Goal: Task Accomplishment & Management: Use online tool/utility

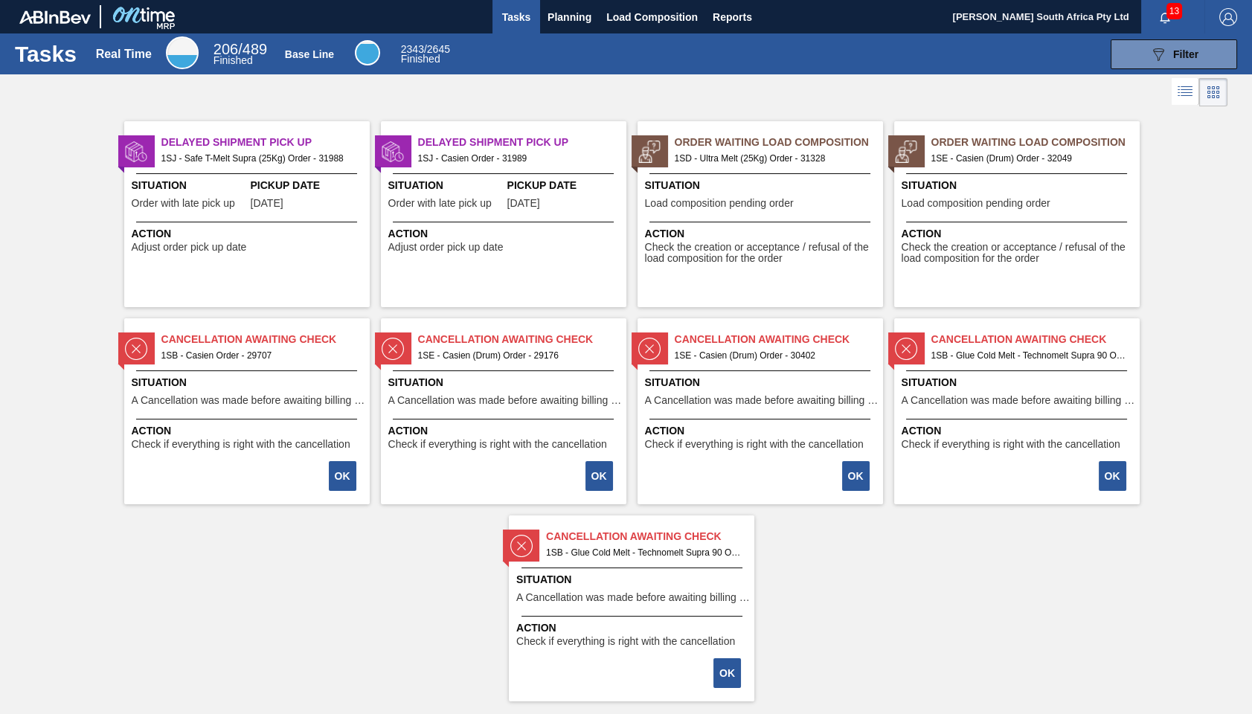
click at [1036, 149] on span "Order Waiting Load Composition" at bounding box center [1036, 143] width 208 height 16
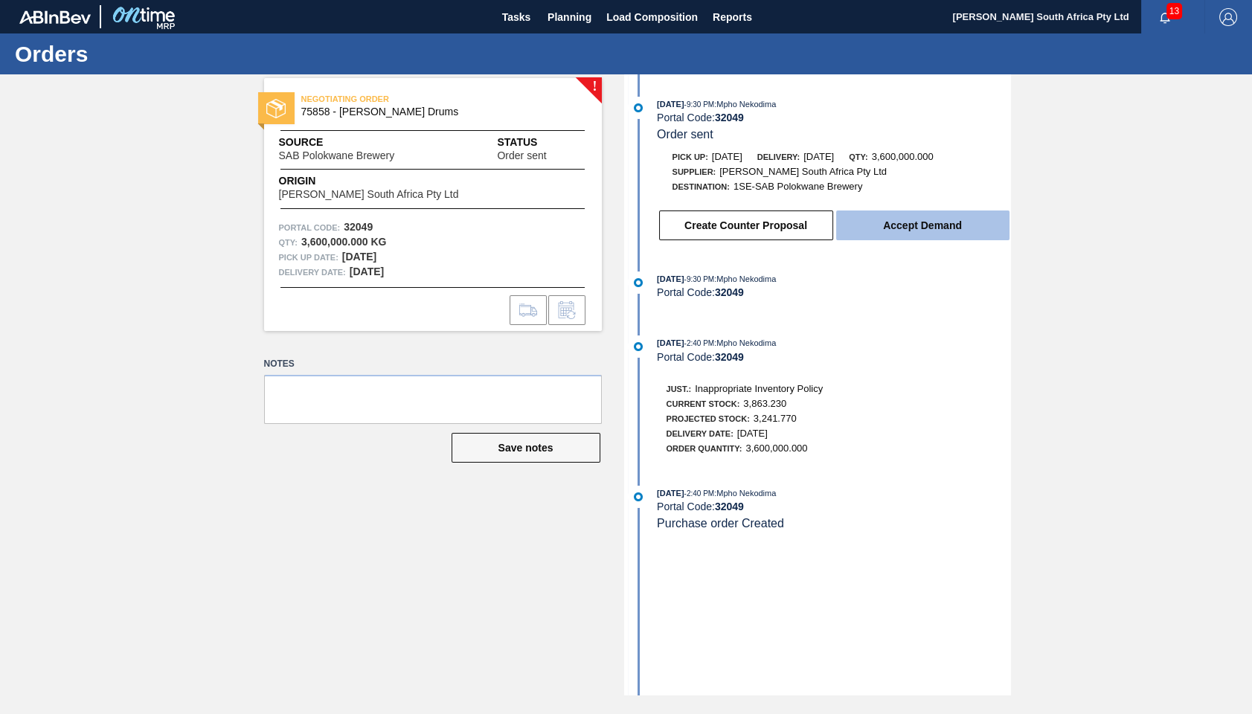
click at [919, 225] on button "Accept Demand" at bounding box center [922, 226] width 173 height 30
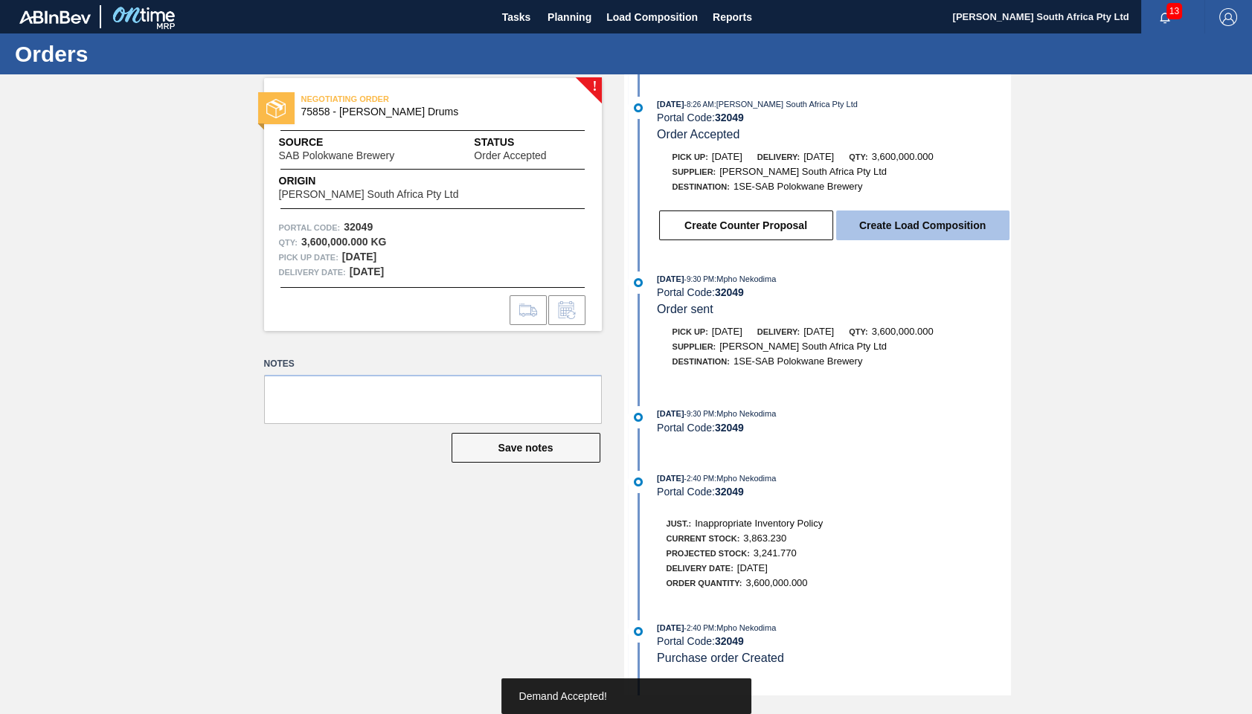
click at [933, 229] on button "Create Load Composition" at bounding box center [922, 226] width 173 height 30
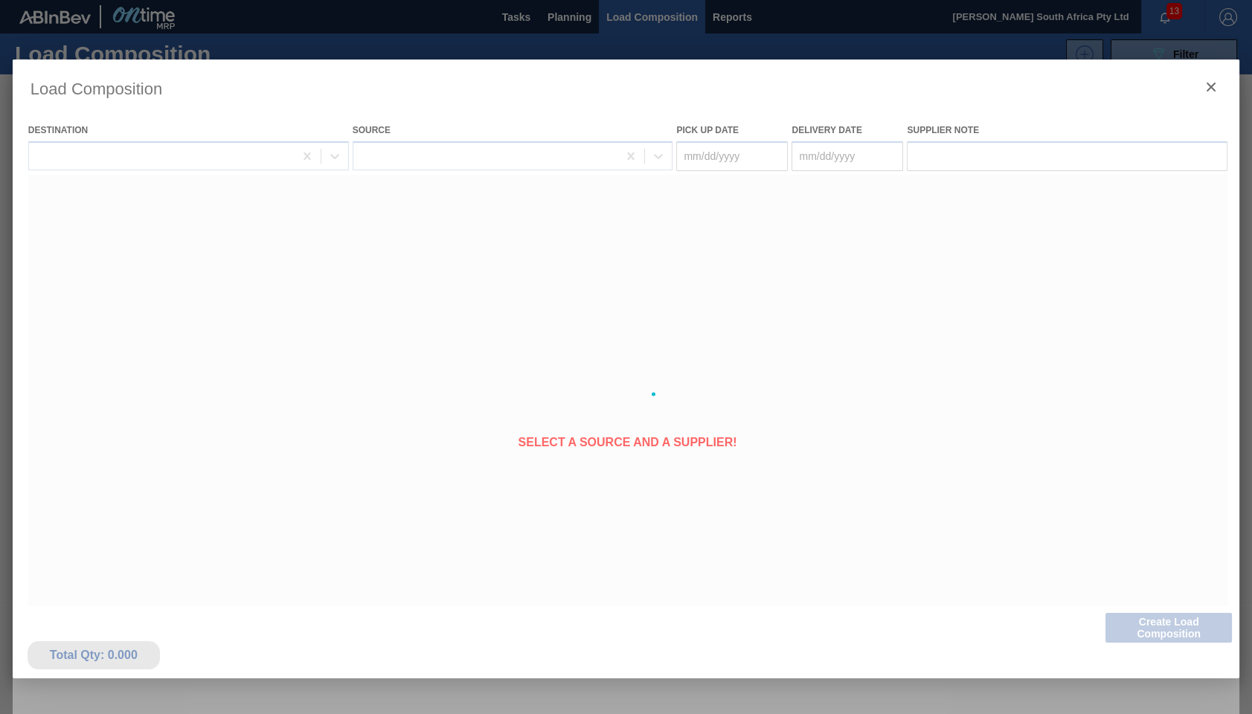
type Date "[DATE]"
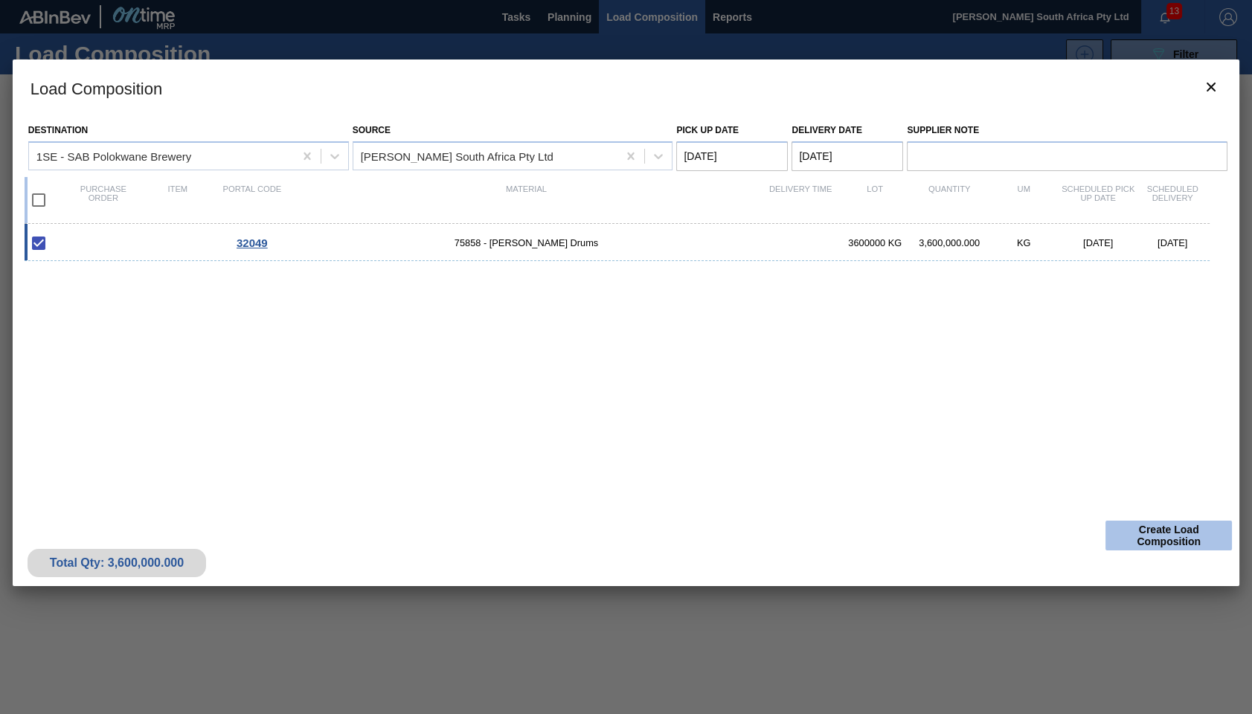
click at [1167, 545] on button "Create Load Composition" at bounding box center [1169, 536] width 126 height 30
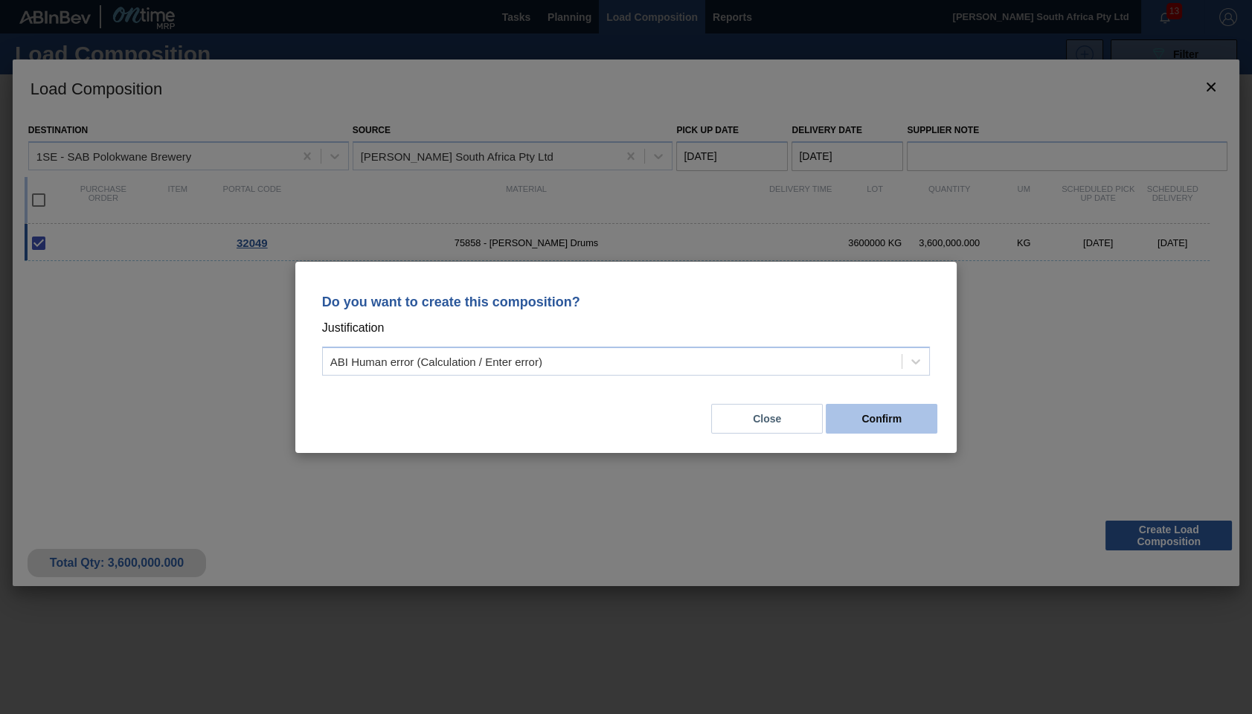
click at [886, 418] on button "Confirm" at bounding box center [882, 419] width 112 height 30
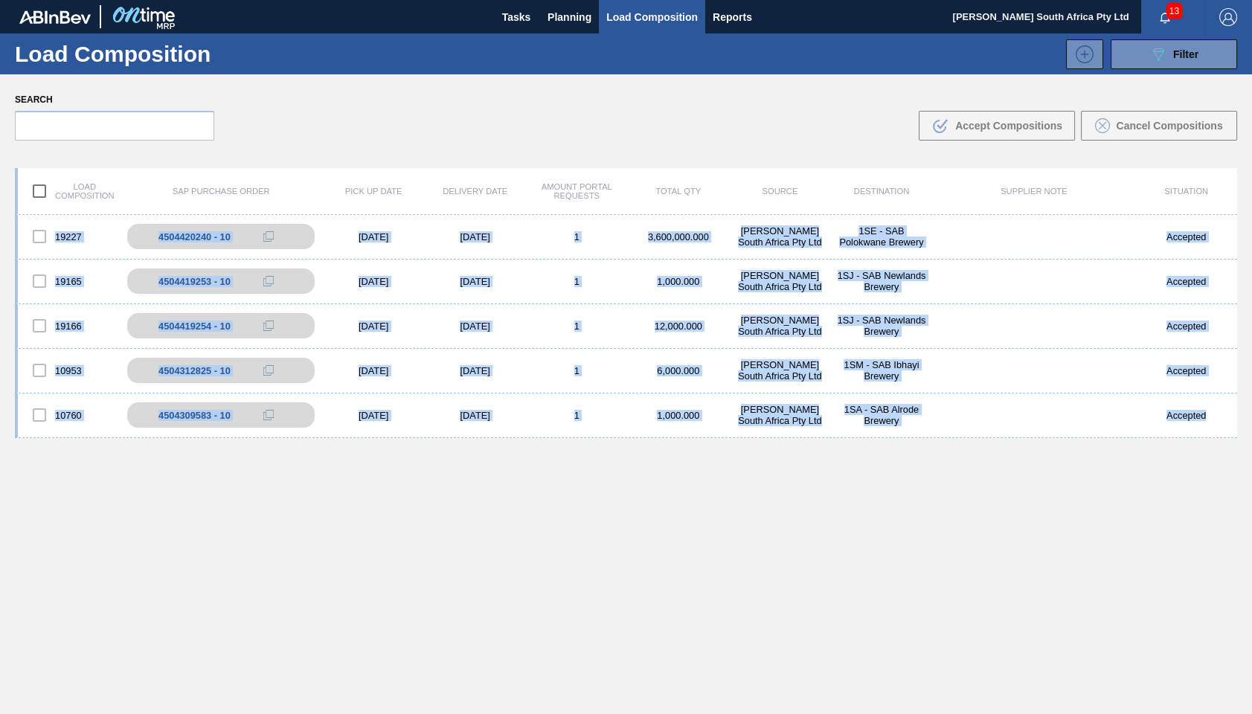
click at [1007, 516] on div "19227 4504420240 - 10 [DATE] [DATE] 1 3,600,000.000 [PERSON_NAME] South Africa …" at bounding box center [626, 499] width 1223 height 569
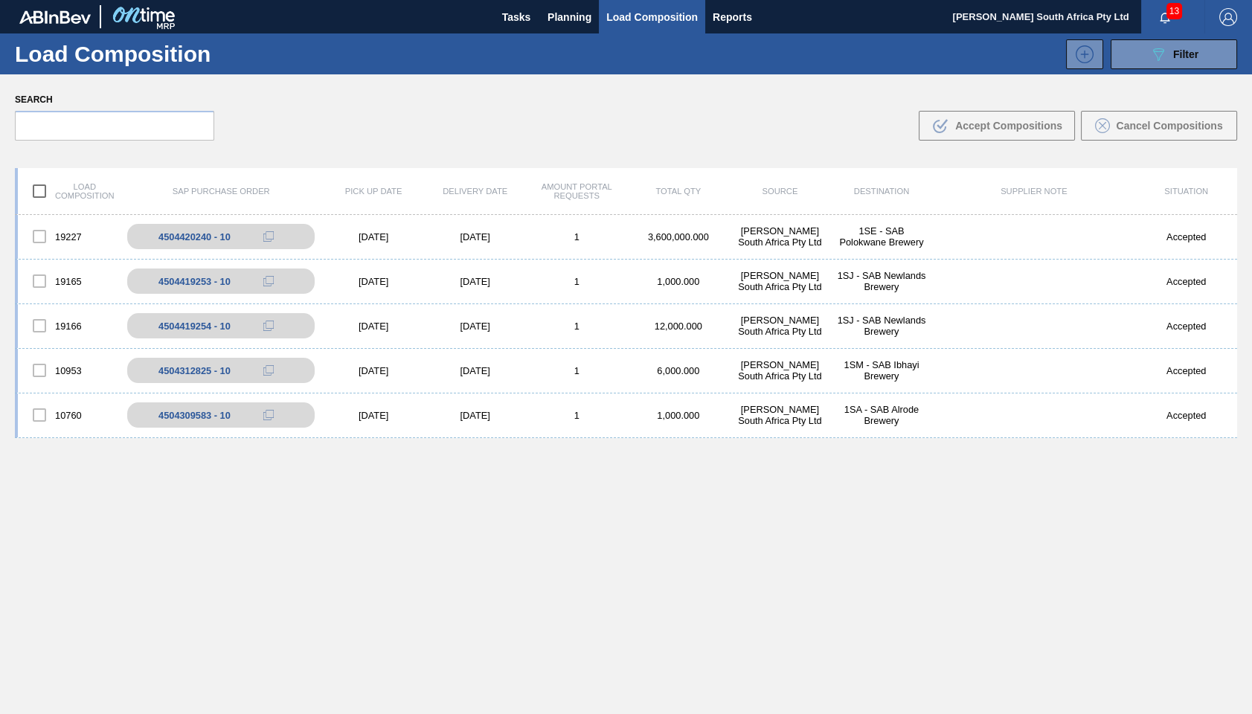
click at [496, 621] on div "19227 4504420240 - 10 [DATE] [DATE] 1 3,600,000.000 [PERSON_NAME] South Africa …" at bounding box center [626, 499] width 1223 height 569
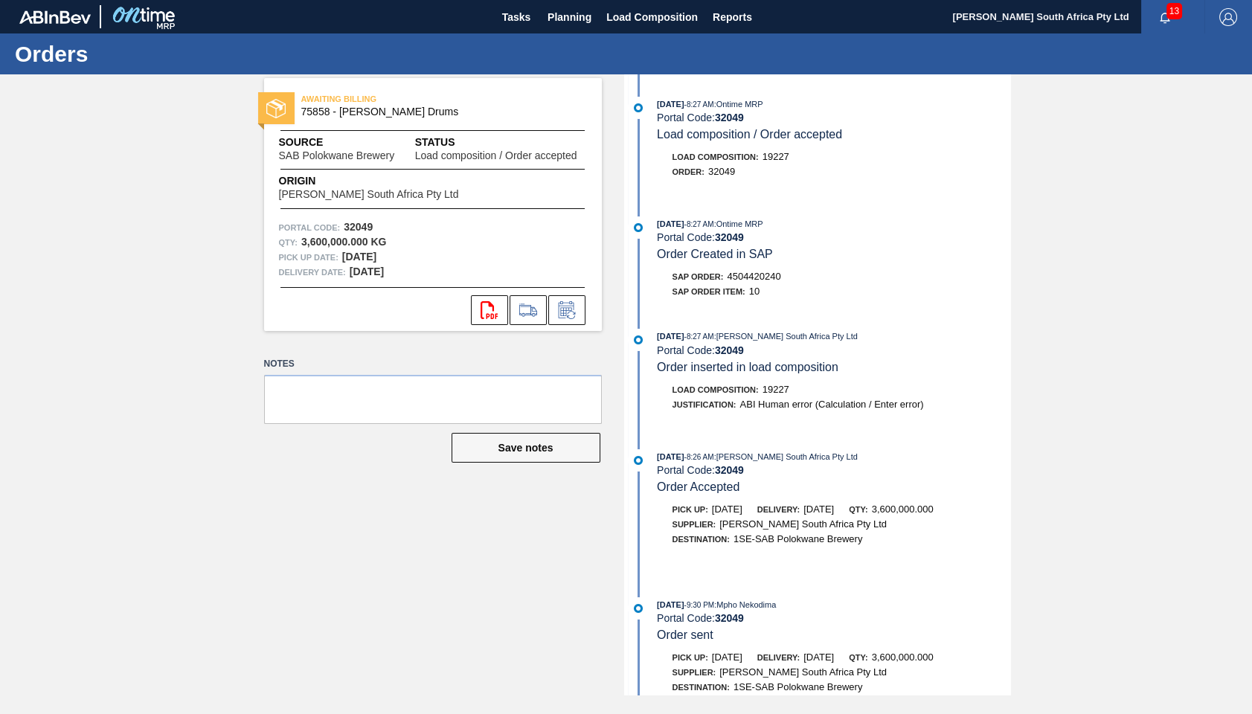
click at [118, 415] on div "AWAITING BILLING 75858 - Glue Casien Drums Source SAB Polokwane Brewery Status …" at bounding box center [626, 384] width 1252 height 621
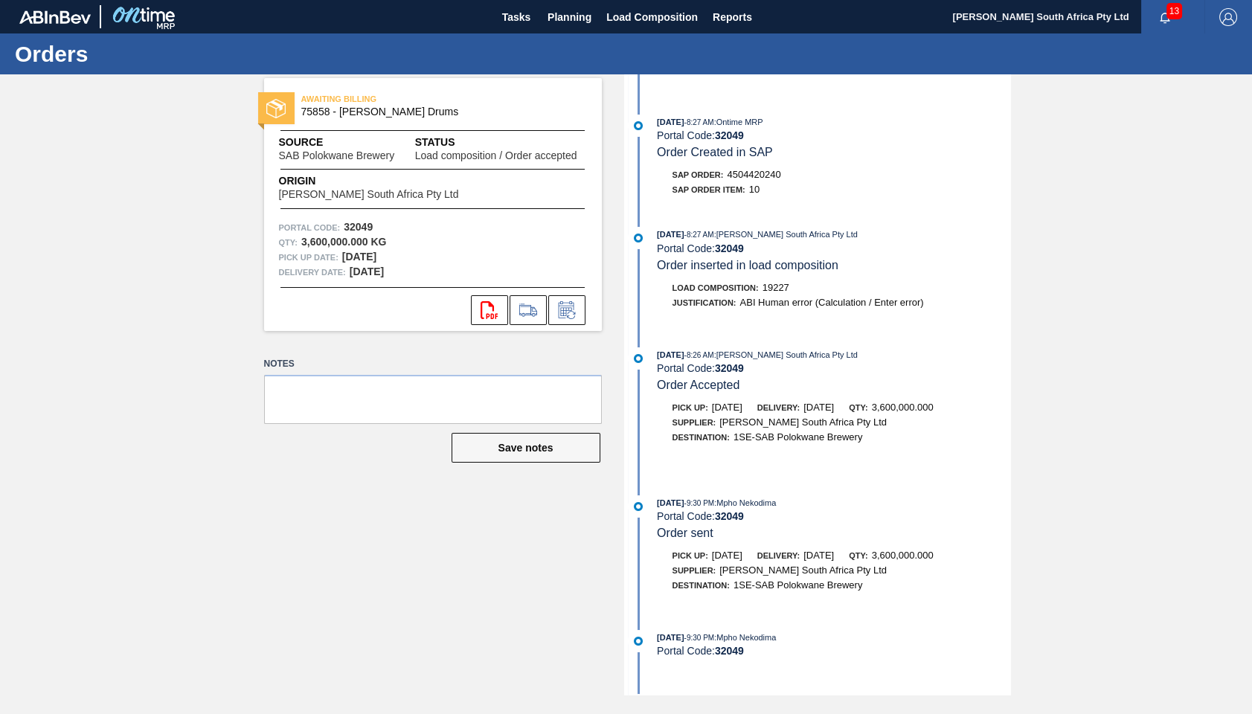
scroll to position [121, 0]
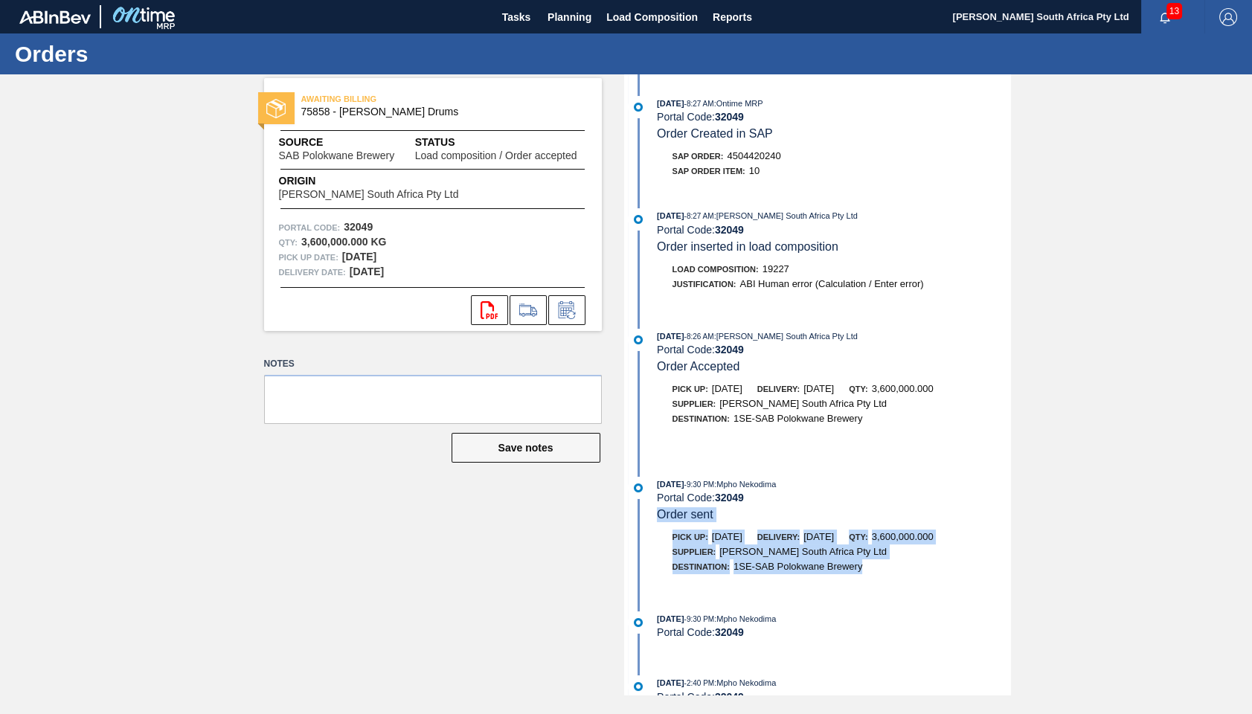
drag, startPoint x: 1026, startPoint y: 513, endPoint x: 1008, endPoint y: 574, distance: 64.5
click at [1008, 574] on div "AWAITING BILLING 75858 - Glue Casien Drums Source SAB Polokwane Brewery Status …" at bounding box center [626, 384] width 1252 height 621
drag, startPoint x: 1008, startPoint y: 574, endPoint x: 1005, endPoint y: 560, distance: 15.2
click at [1005, 560] on div "[DATE] 8:27 AM : Ontime MRP Portal Code: 32049 Load composition / Order accepte…" at bounding box center [819, 264] width 383 height 621
drag, startPoint x: 1005, startPoint y: 560, endPoint x: 1011, endPoint y: 523, distance: 37.1
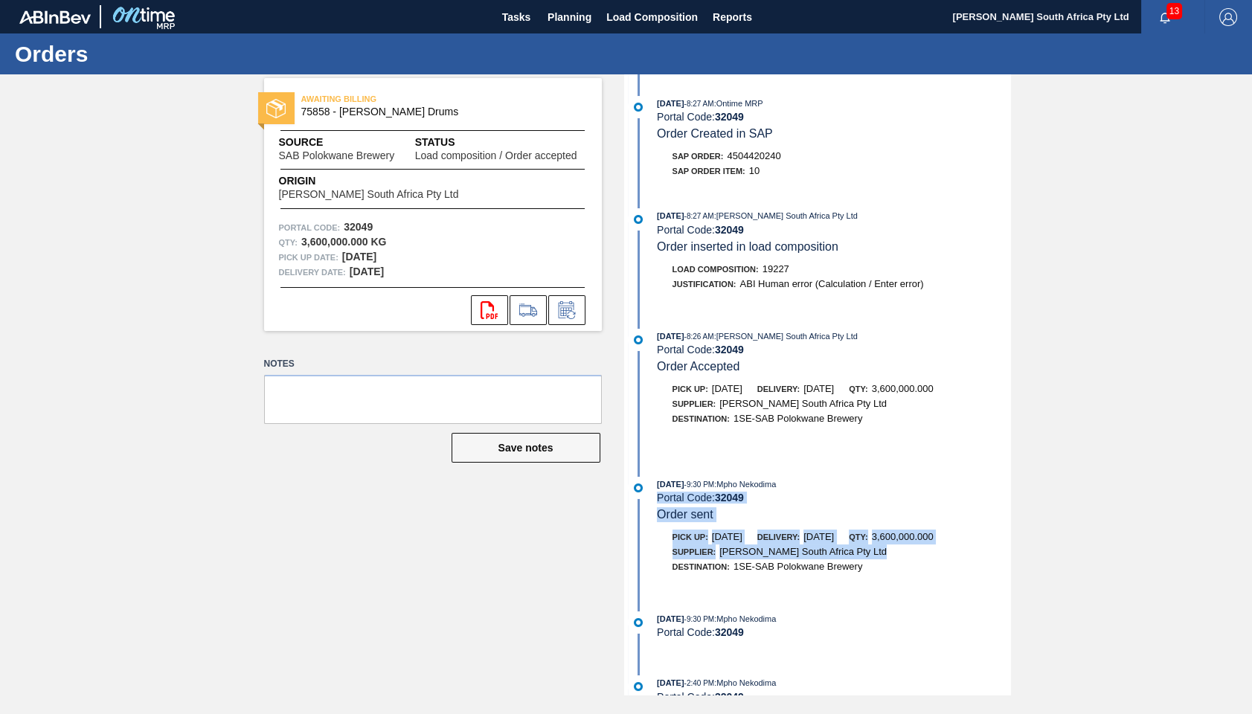
click at [1003, 522] on div "[DATE] 9:30 PM : Mpho Nekodima Portal Code: 32049 Order sent" at bounding box center [833, 499] width 353 height 45
click at [1008, 522] on div "[DATE] 9:30 PM : Mpho Nekodima Portal Code: 32049 Order sent" at bounding box center [833, 499] width 353 height 45
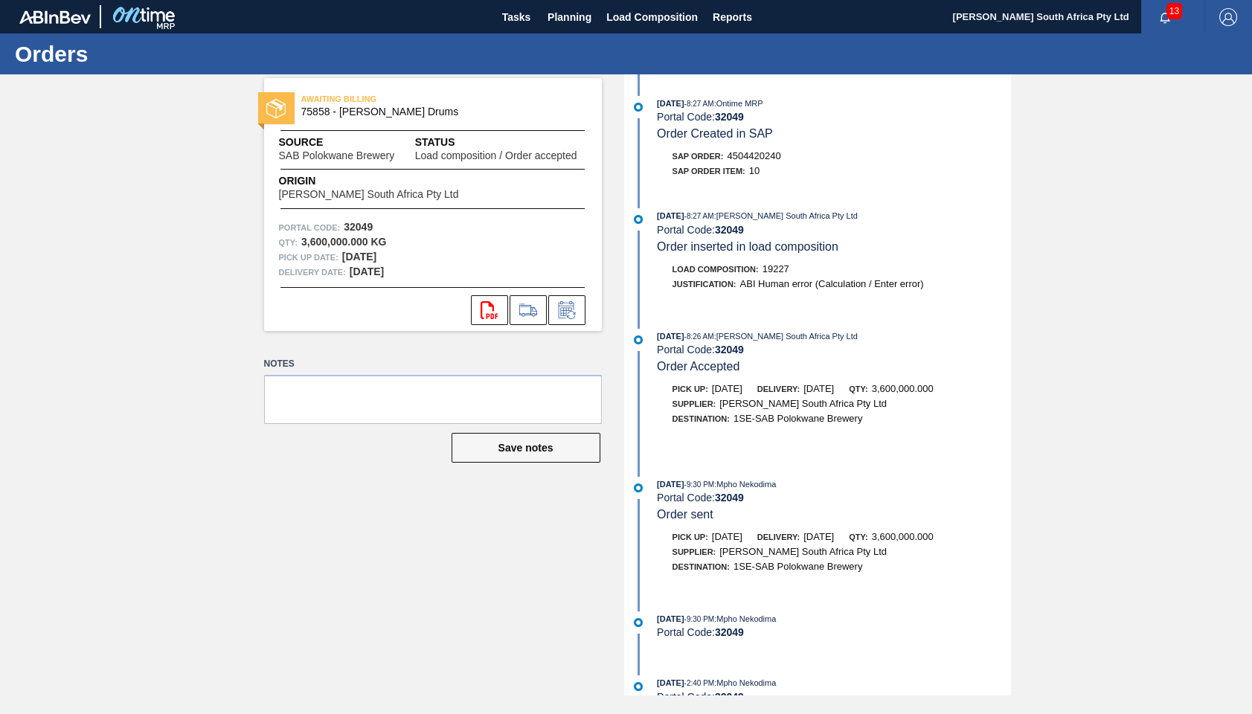
drag, startPoint x: 1008, startPoint y: 522, endPoint x: 1005, endPoint y: 540, distance: 18.8
click at [1005, 522] on div "[DATE] 9:30 PM : Mpho Nekodima Portal Code: 32049 Order sent" at bounding box center [833, 499] width 353 height 45
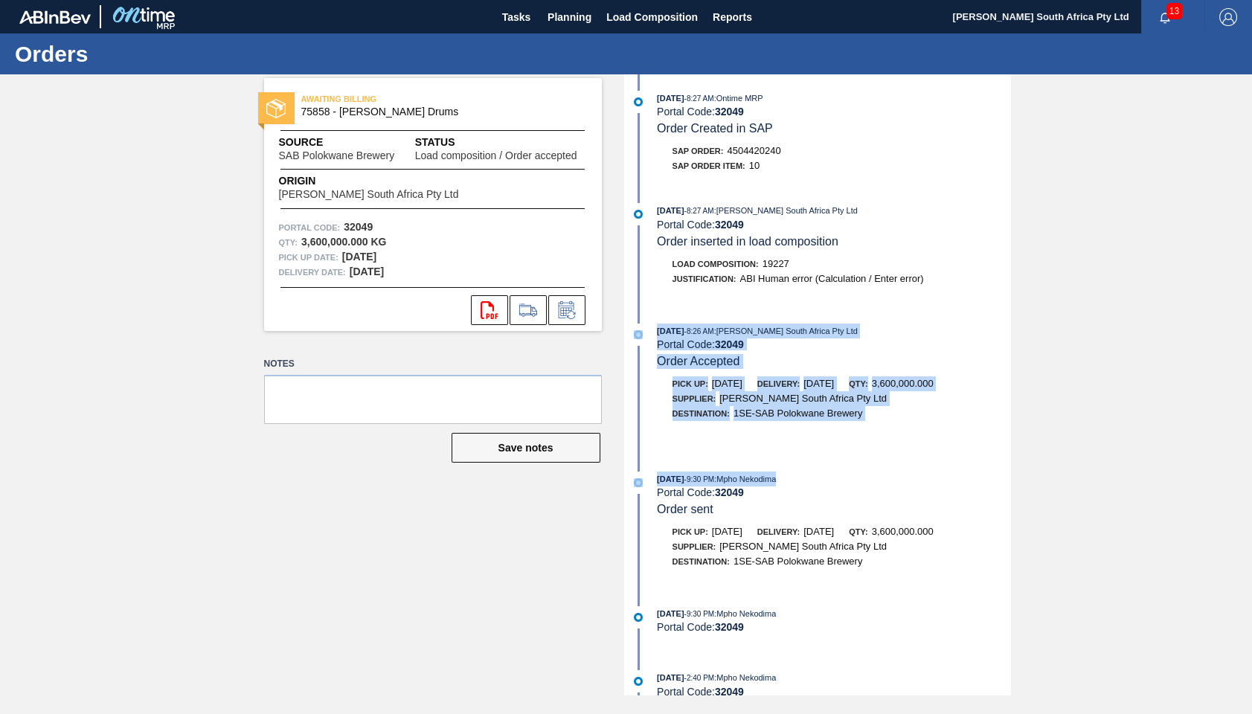
drag, startPoint x: 1001, startPoint y: 419, endPoint x: 999, endPoint y: 484, distance: 65.5
click at [999, 484] on div "[DATE] 8:27 AM : Ontime MRP Portal Code: 32049 Load composition / Order accepte…" at bounding box center [819, 259] width 383 height 621
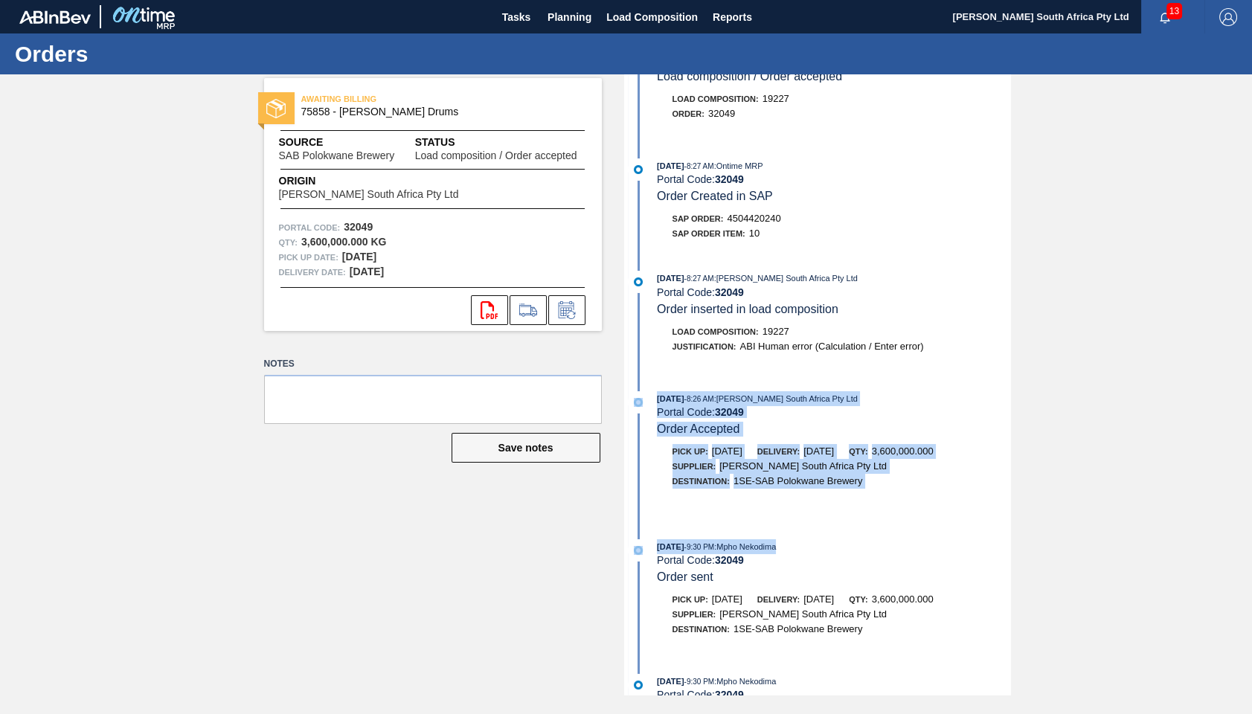
scroll to position [0, 0]
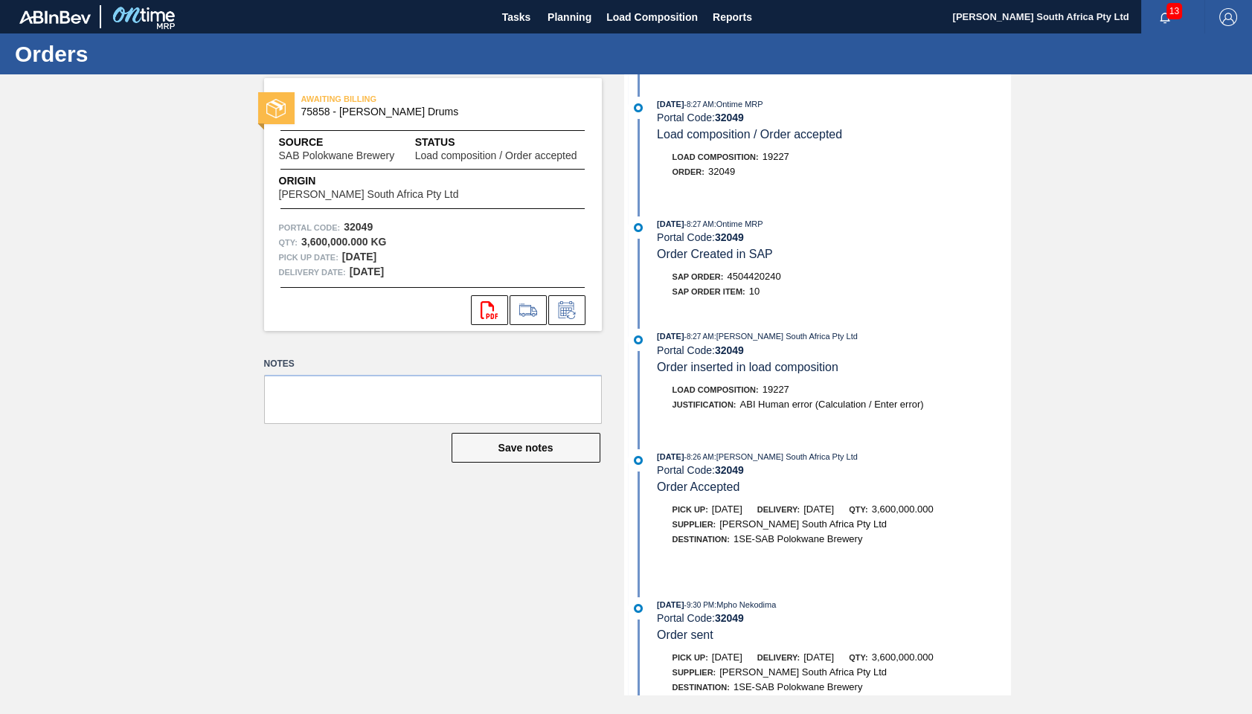
click at [1069, 383] on div "AWAITING BILLING 75858 - Glue Casien Drums Source SAB Polokwane Brewery Status …" at bounding box center [626, 384] width 1252 height 621
